Goal: Information Seeking & Learning: Check status

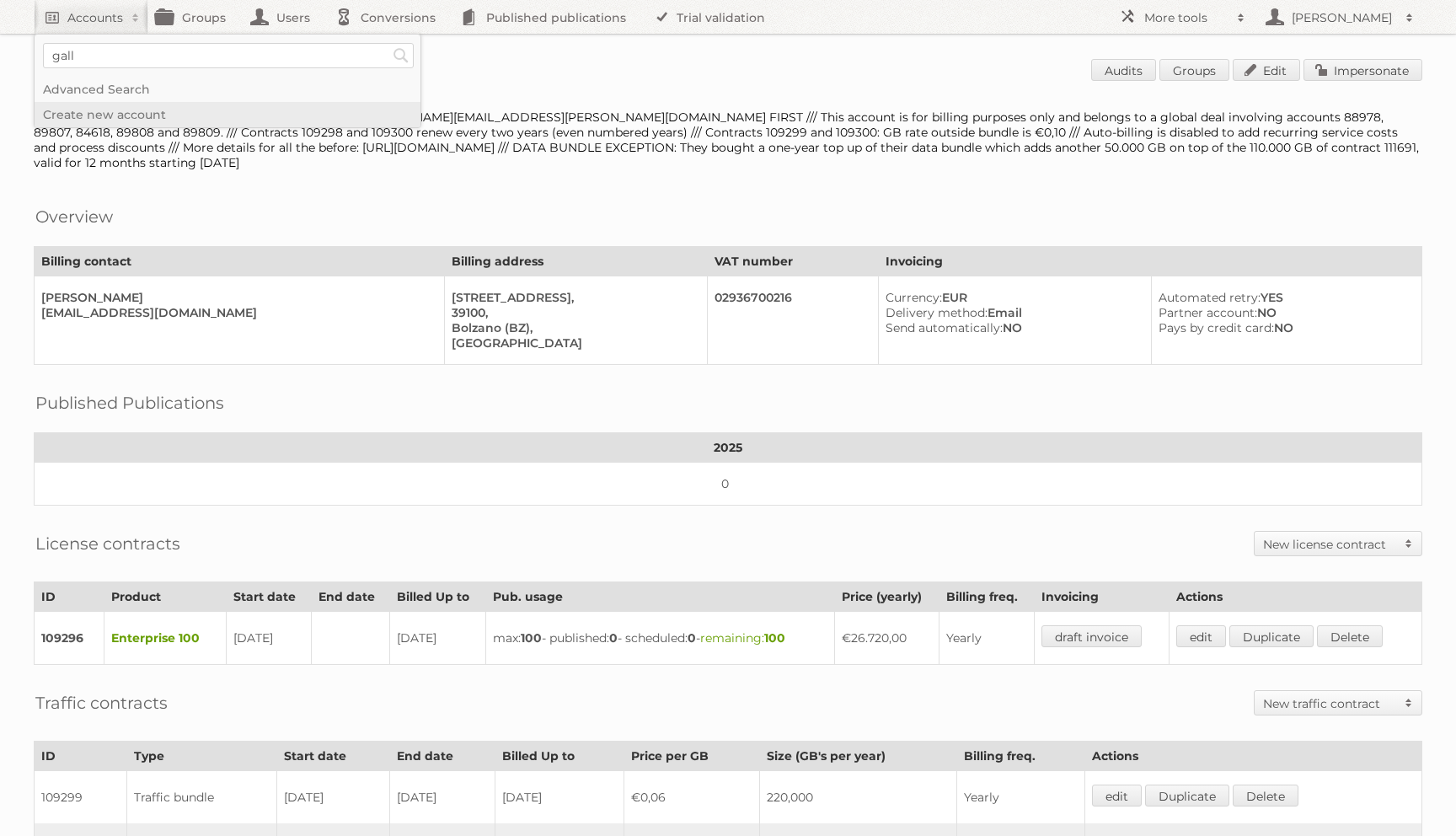
type input"] "Gall & Gall"
click at [388, 43] on input "Search" at bounding box center [401, 55] width 26 height 26
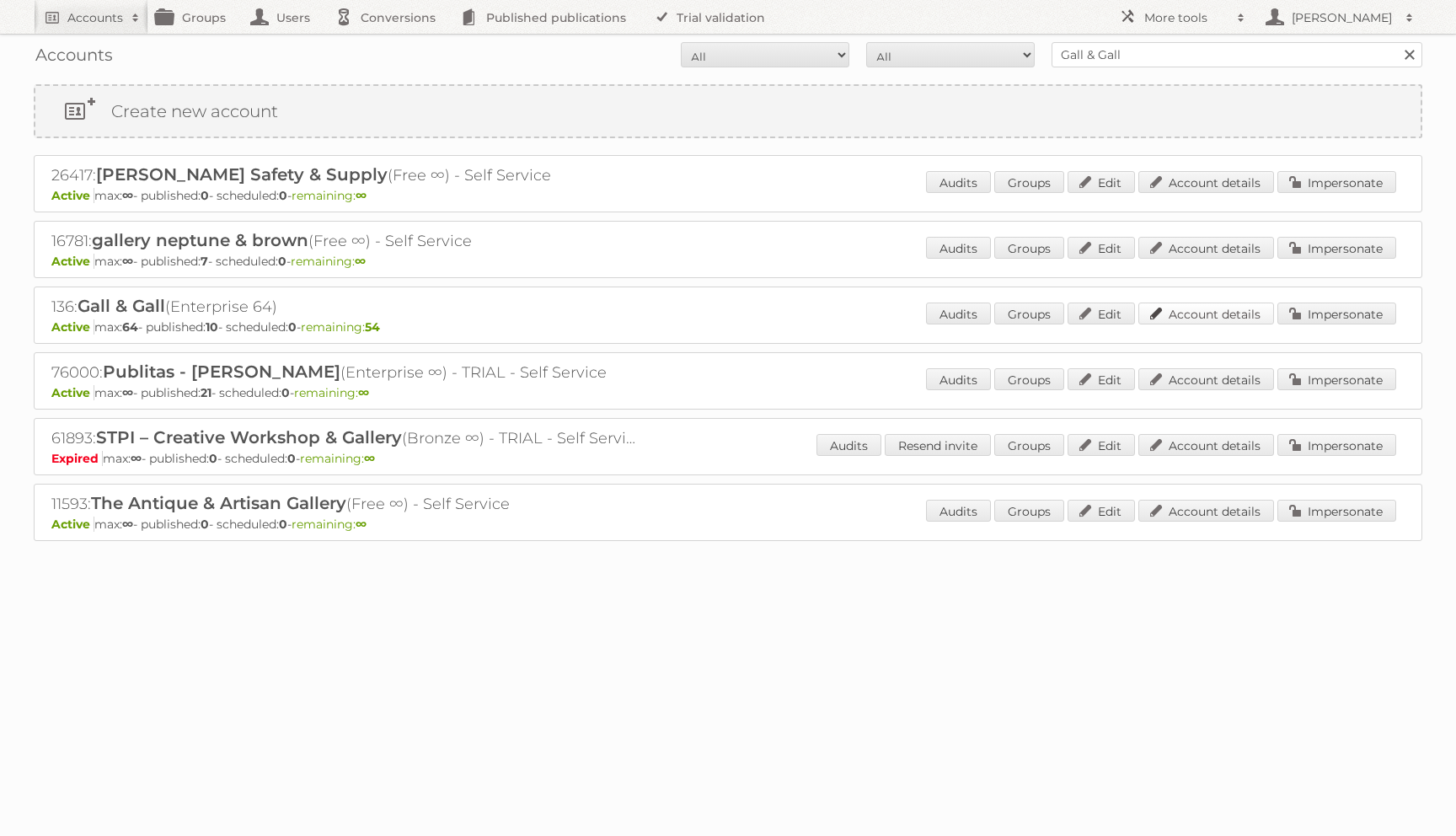
click at [1226, 307] on link "Account details" at bounding box center [1206, 313] width 135 height 22
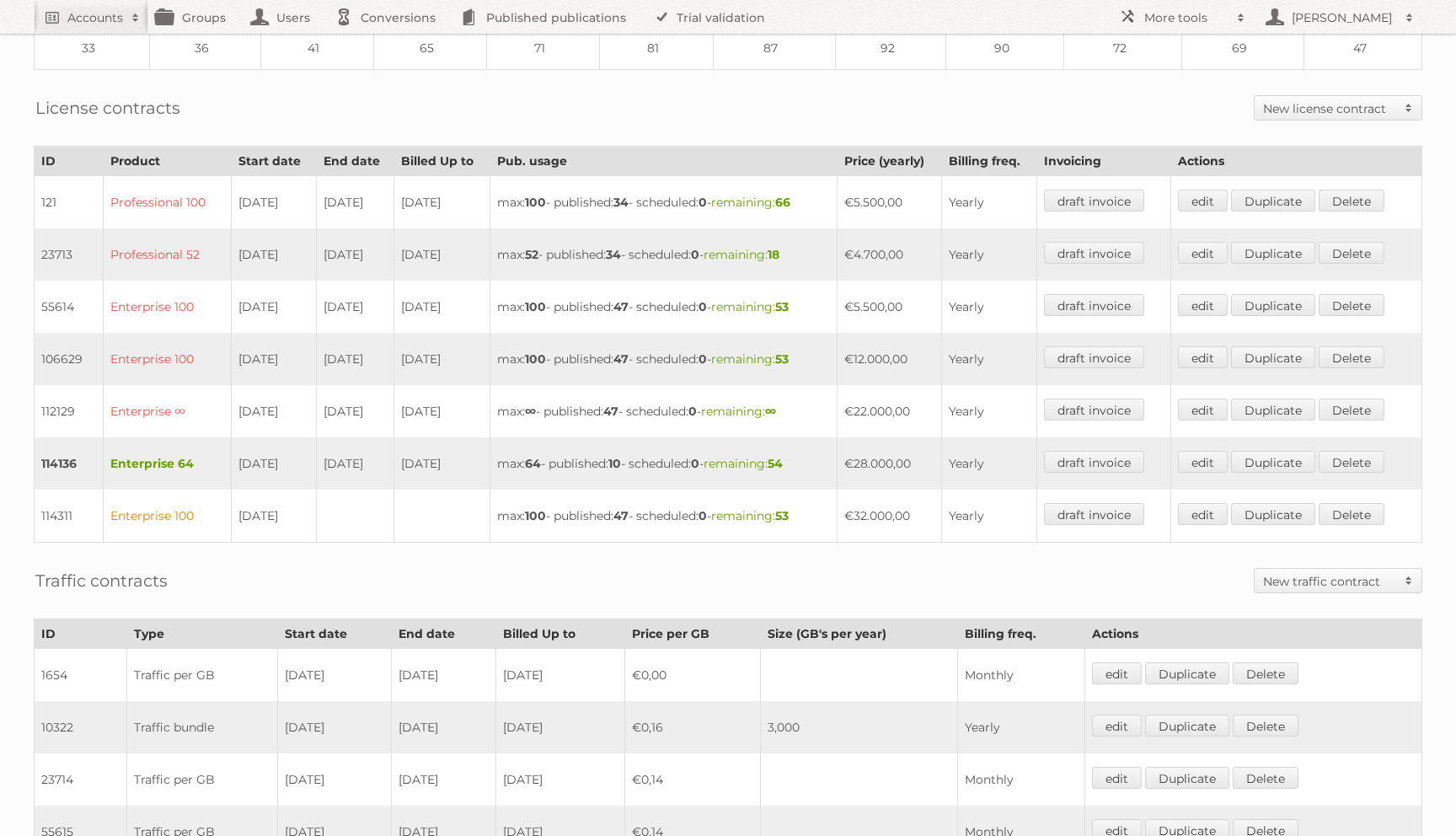
scroll to position [357, 0]
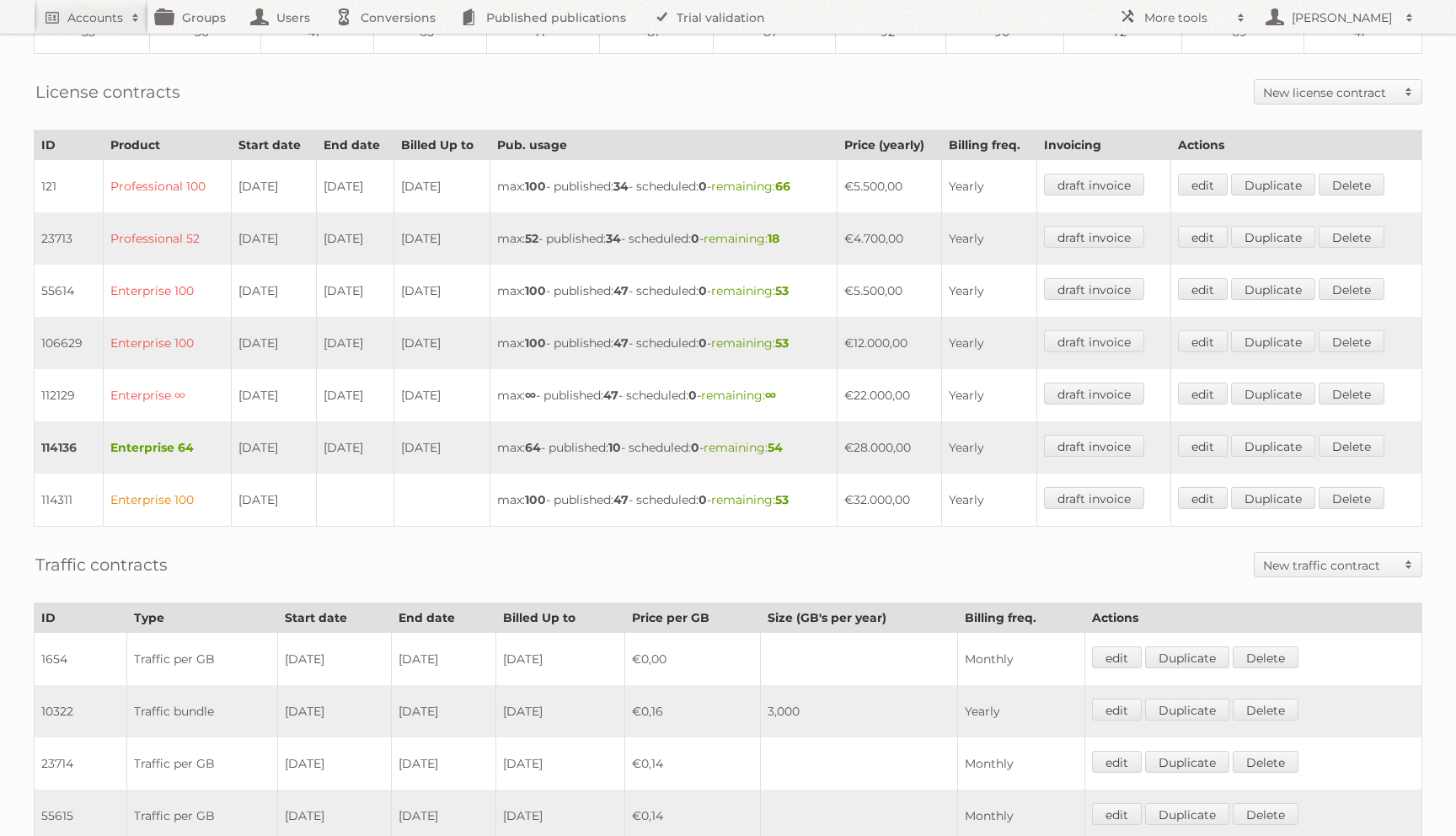
drag, startPoint x: 934, startPoint y: 434, endPoint x: 823, endPoint y: 431, distance: 111.0
click at [823, 431] on tr "114136 Enterprise 64 01-07-2025 31-12-2025 31-12-2025 max: 64 - published: 10 -…" at bounding box center [728, 447] width 1388 height 52
click at [925, 335] on td "€12.000,00" at bounding box center [890, 342] width 104 height 52
drag, startPoint x: 364, startPoint y: 333, endPoint x: 239, endPoint y: 336, distance: 125.0
click at [239, 336] on tr "106629 Enterprise 100 01-01-2024 30-06-2025 31-12-2025 max: 100 - published: 47…" at bounding box center [728, 342] width 1388 height 52
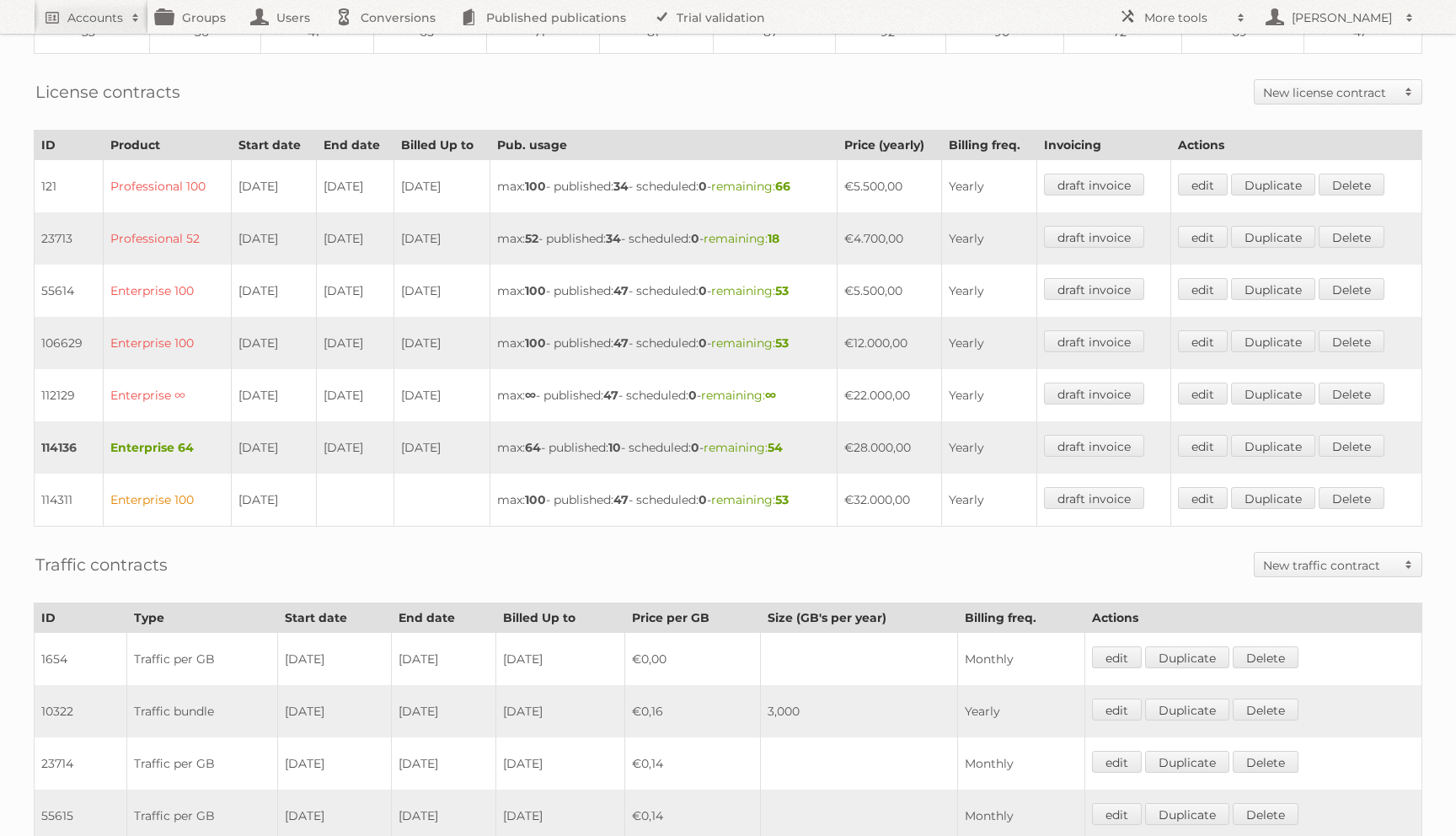
drag, startPoint x: 875, startPoint y: 443, endPoint x: 900, endPoint y: 488, distance: 51.5
click at [900, 488] on tbody "121 Professional 100 17-03-2014 16-03-2016 16-03-2016 max: 100 - published: 34 …" at bounding box center [728, 343] width 1388 height 367
click at [912, 431] on td "€28.000,00" at bounding box center [890, 447] width 104 height 52
drag, startPoint x: 894, startPoint y: 433, endPoint x: 918, endPoint y: 496, distance: 67.4
click at [918, 496] on tbody "121 Professional 100 17-03-2014 16-03-2016 16-03-2016 max: 100 - published: 34 …" at bounding box center [728, 343] width 1388 height 367
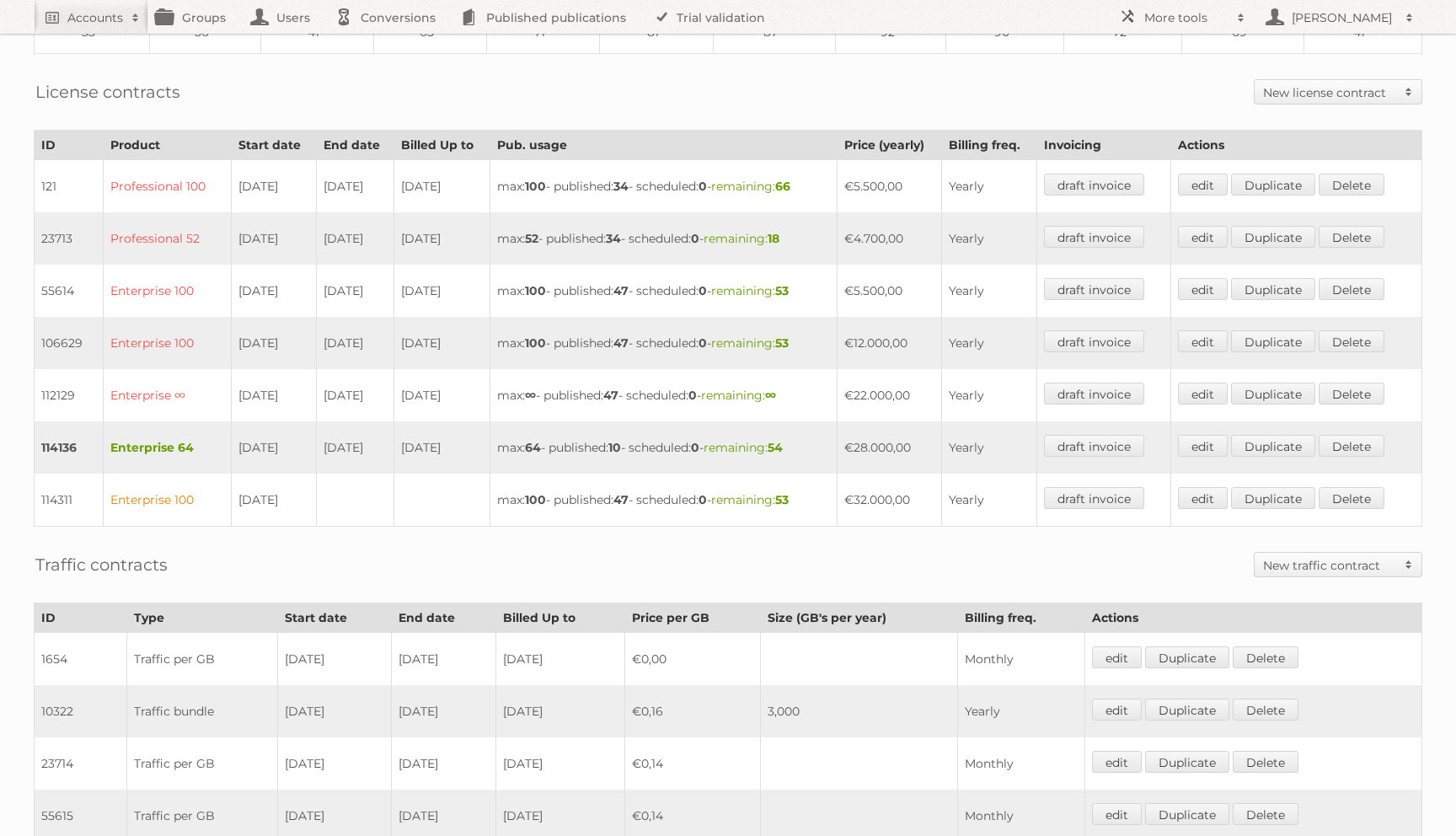
click at [904, 329] on td "€12.000,00" at bounding box center [890, 342] width 104 height 52
drag, startPoint x: 294, startPoint y: 489, endPoint x: 234, endPoint y: 491, distance: 60.0
click at [234, 491] on td "01-01-2026" at bounding box center [275, 500] width 85 height 53
drag, startPoint x: 481, startPoint y: 438, endPoint x: 233, endPoint y: 429, distance: 248.2
click at [233, 429] on tr "114136 Enterprise 64 01-07-2025 31-12-2025 31-12-2025 max: 64 - published: 10 -…" at bounding box center [728, 447] width 1388 height 52
